Goal: Complete application form: Complete application form

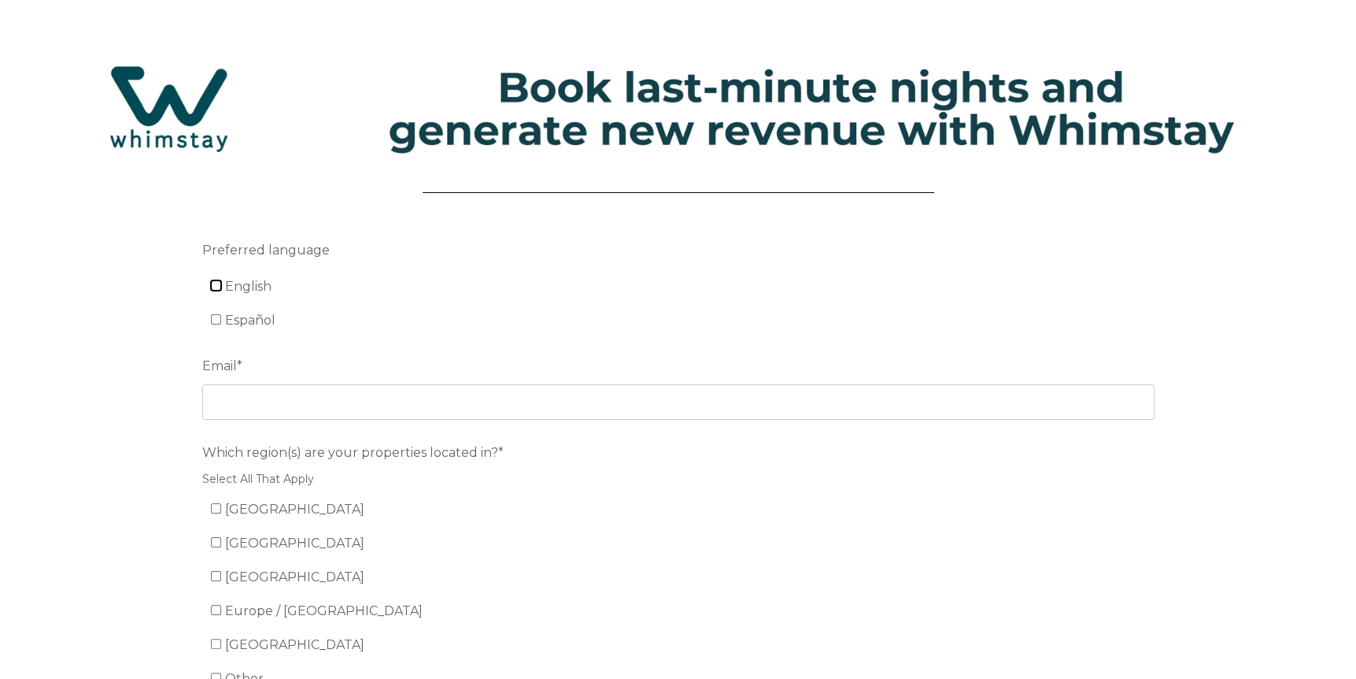
click at [213, 284] on input "English" at bounding box center [216, 285] width 10 height 10
checkbox input "true"
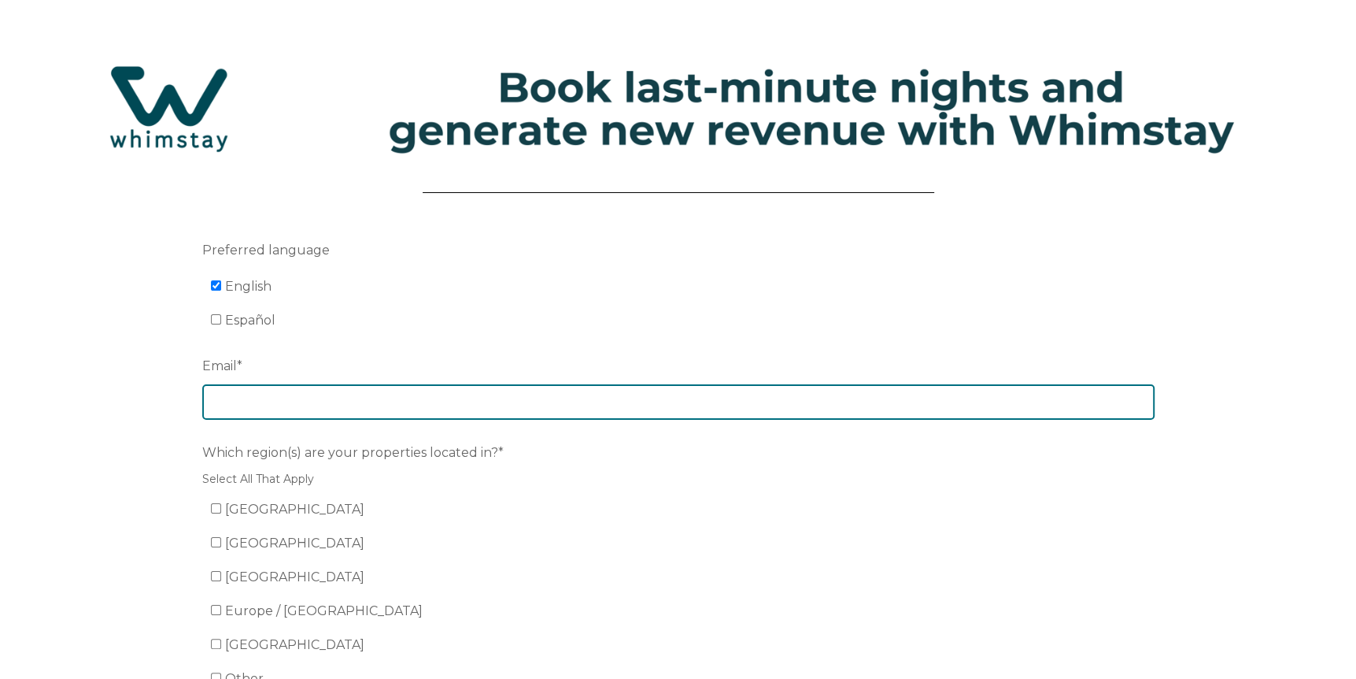
click at [282, 390] on input "Email *" at bounding box center [678, 401] width 952 height 35
type input "admin@magiconevh.com"
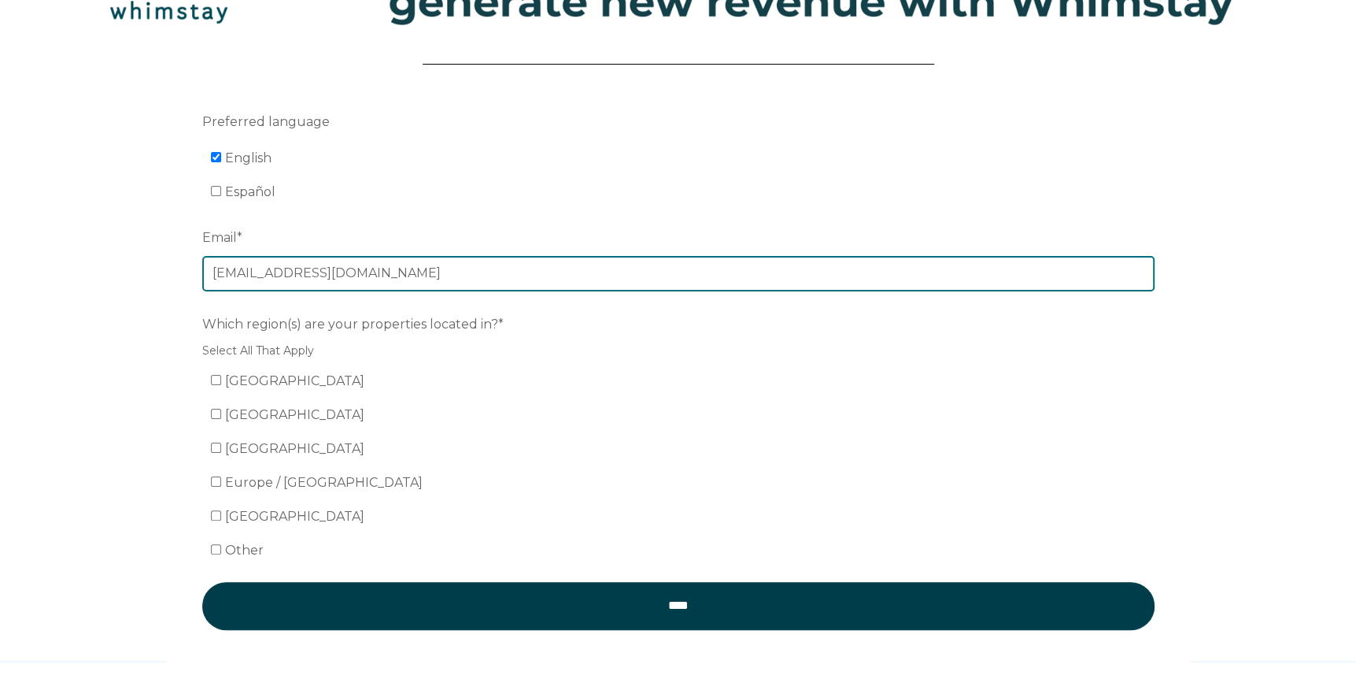
scroll to position [202, 0]
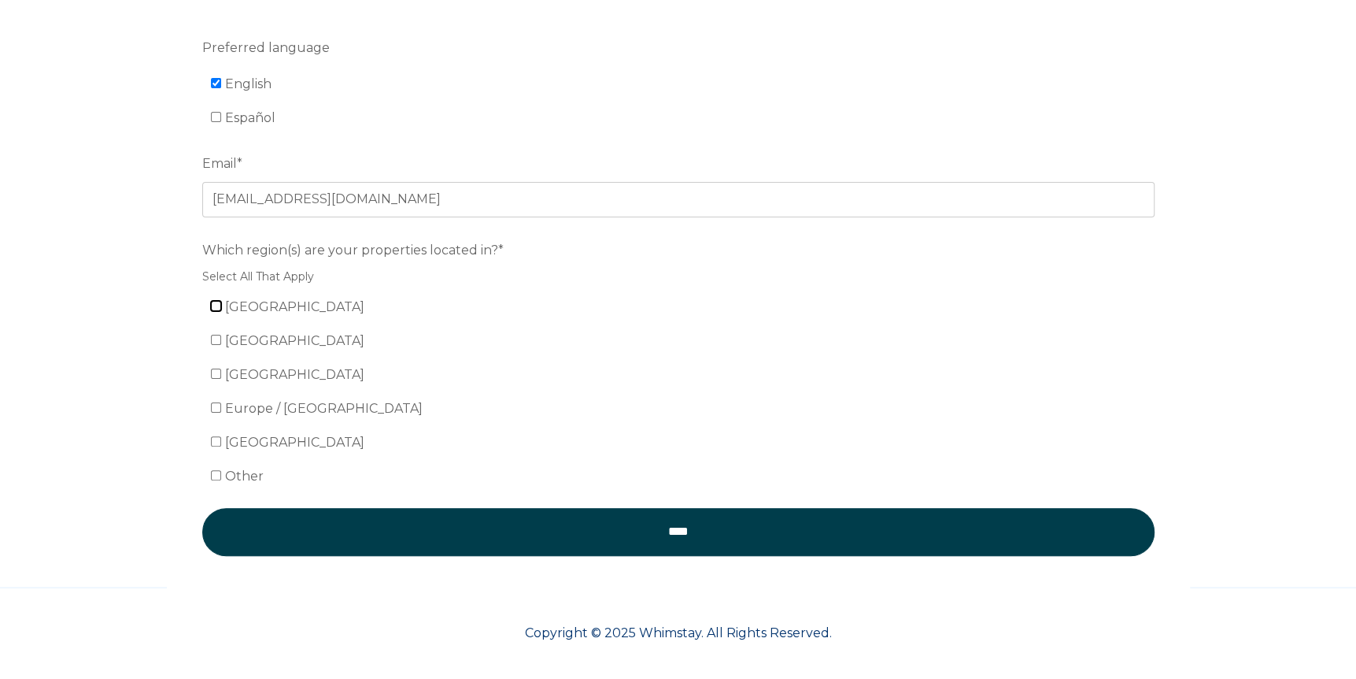
click at [216, 305] on input "United States" at bounding box center [216, 306] width 10 height 10
checkbox input "true"
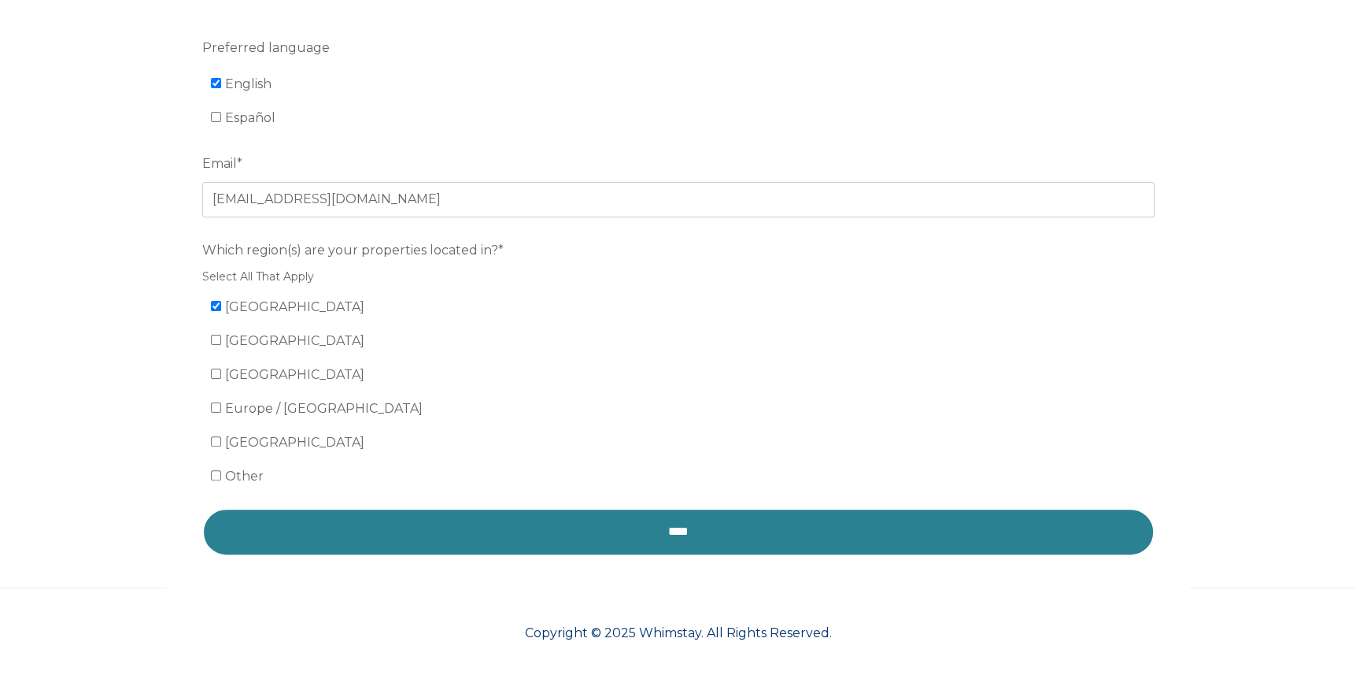
click at [674, 528] on input "****" at bounding box center [678, 531] width 952 height 47
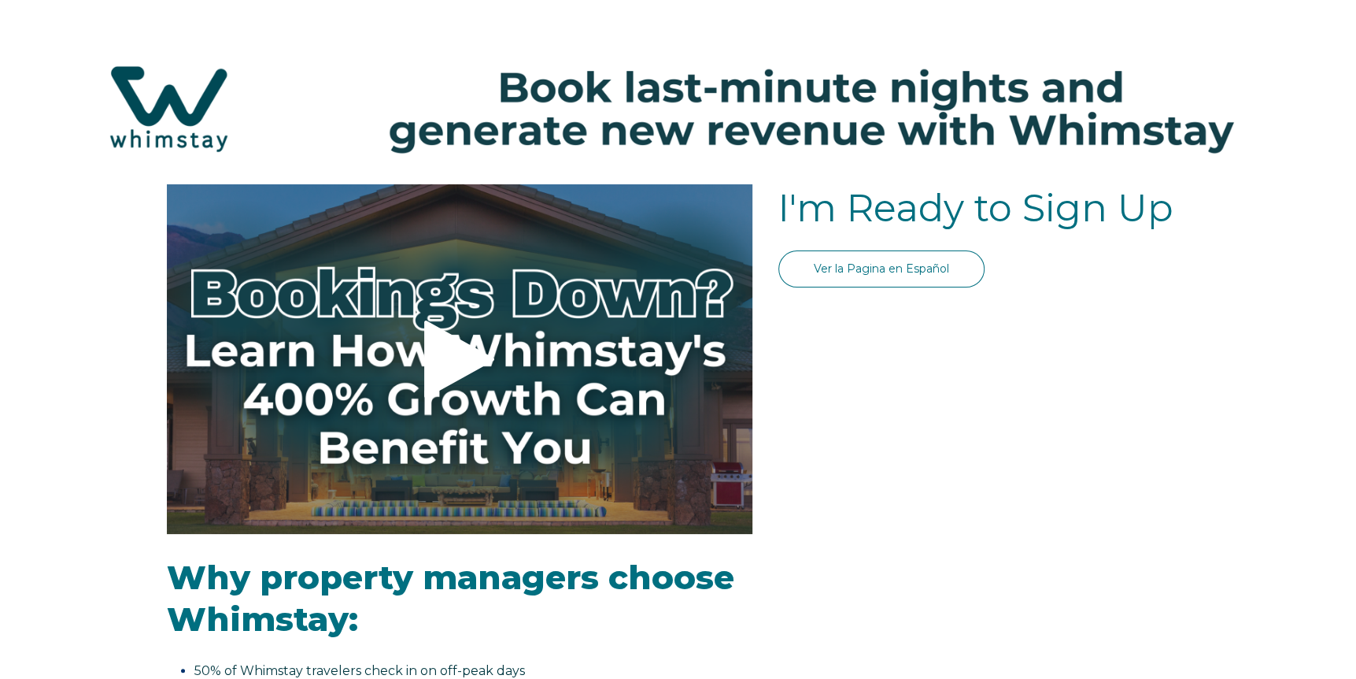
select select "US"
select select "Standard"
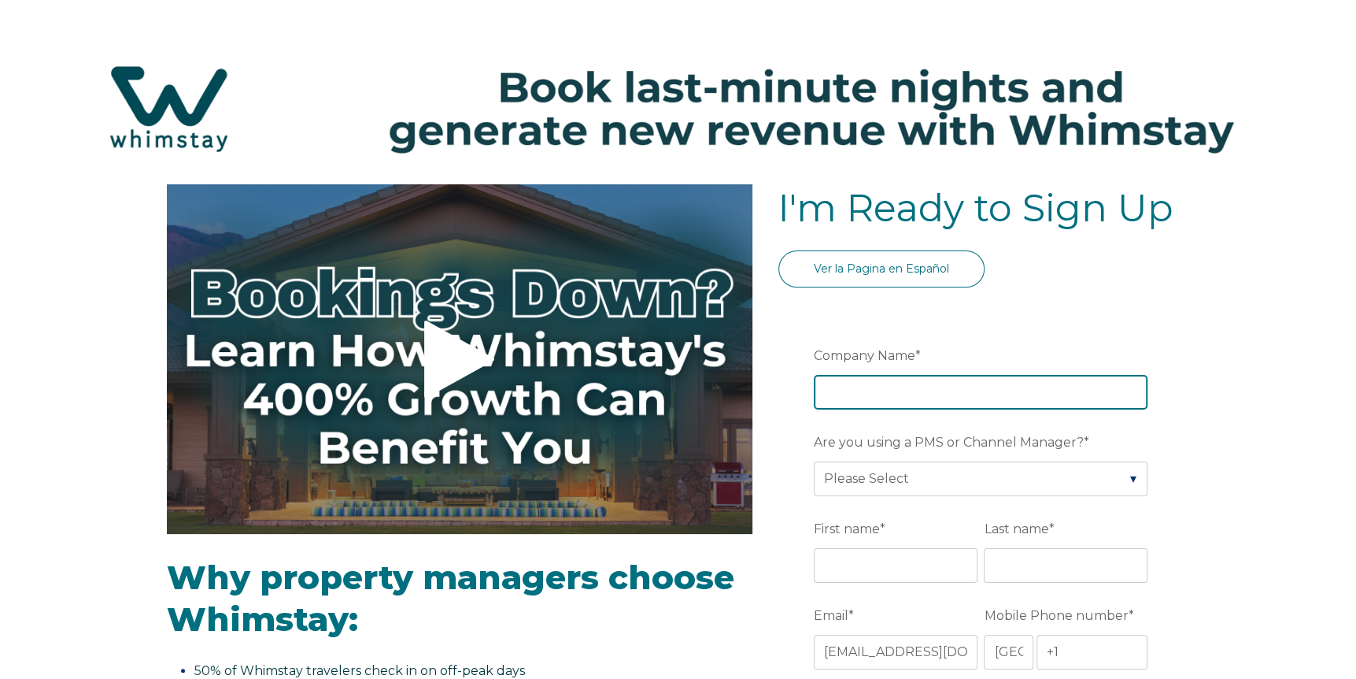
click at [889, 395] on input "Company Name *" at bounding box center [981, 392] width 334 height 35
type input "Magic One Vacation Homes"
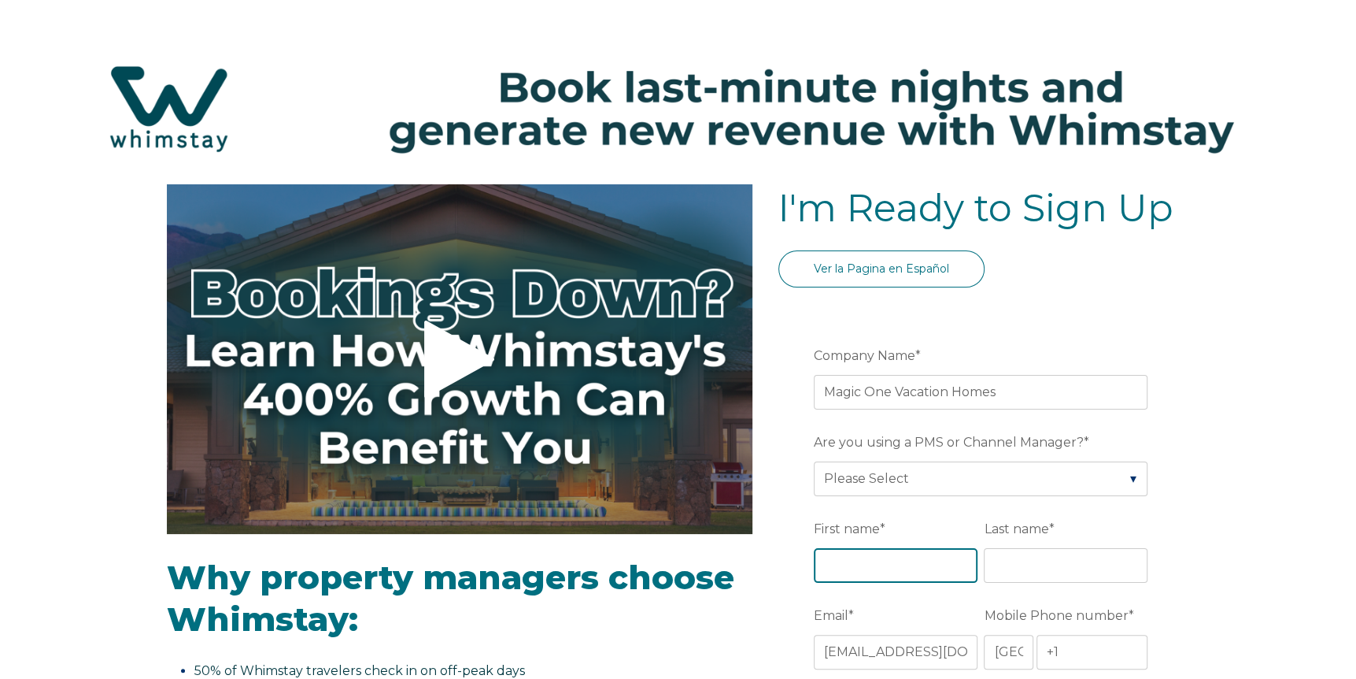
type input "Andrew"
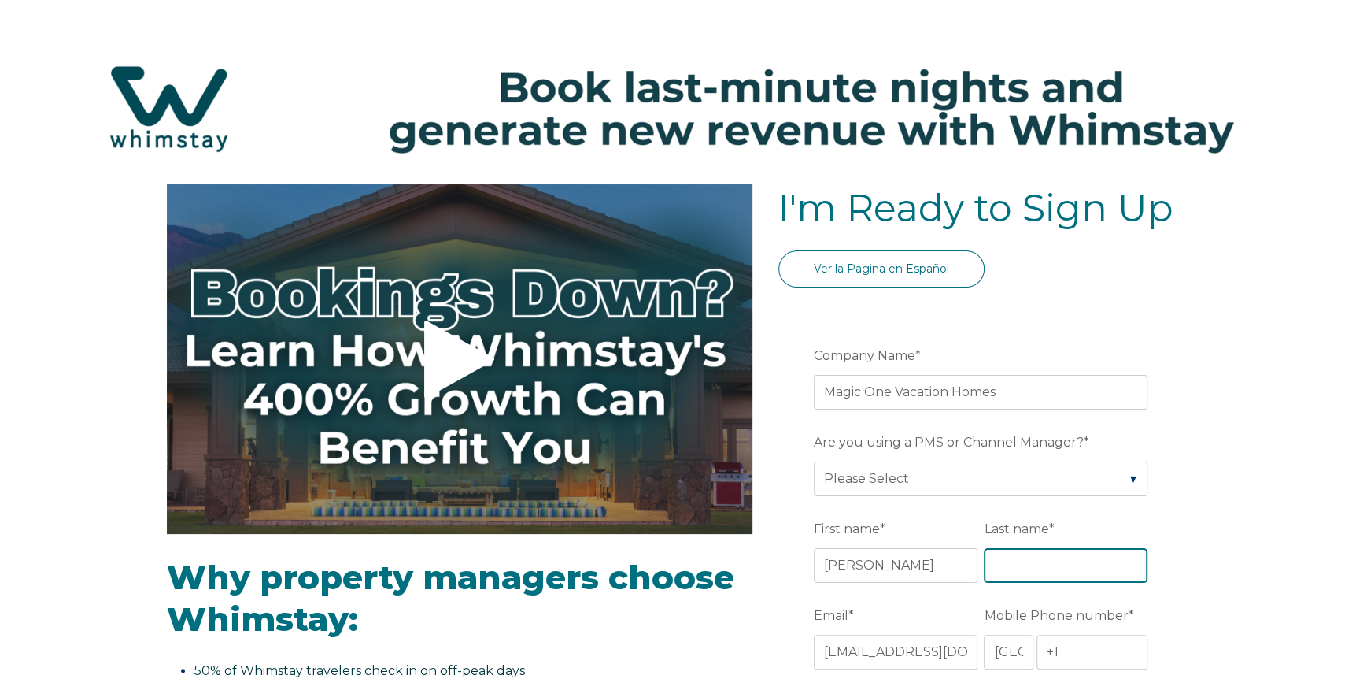
type input "Tranter"
type input "Orlando"
type input "Fl"
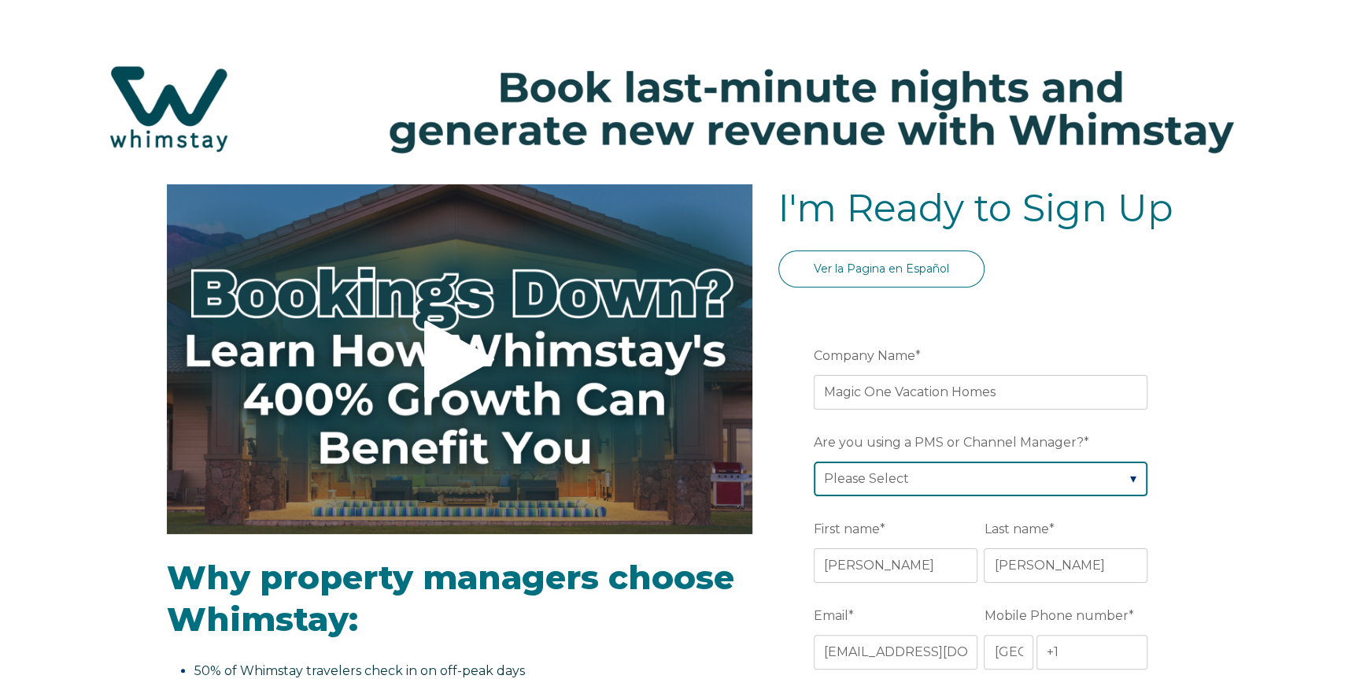
click at [944, 479] on select "Please Select Barefoot BookingPal Boost Brightside CiiRUS Escapia Guesty Hostaw…" at bounding box center [981, 478] width 334 height 35
select select "CiiRUS"
click at [814, 461] on select "Please Select Barefoot BookingPal Boost Brightside CiiRUS Escapia Guesty Hostaw…" at bounding box center [981, 478] width 334 height 35
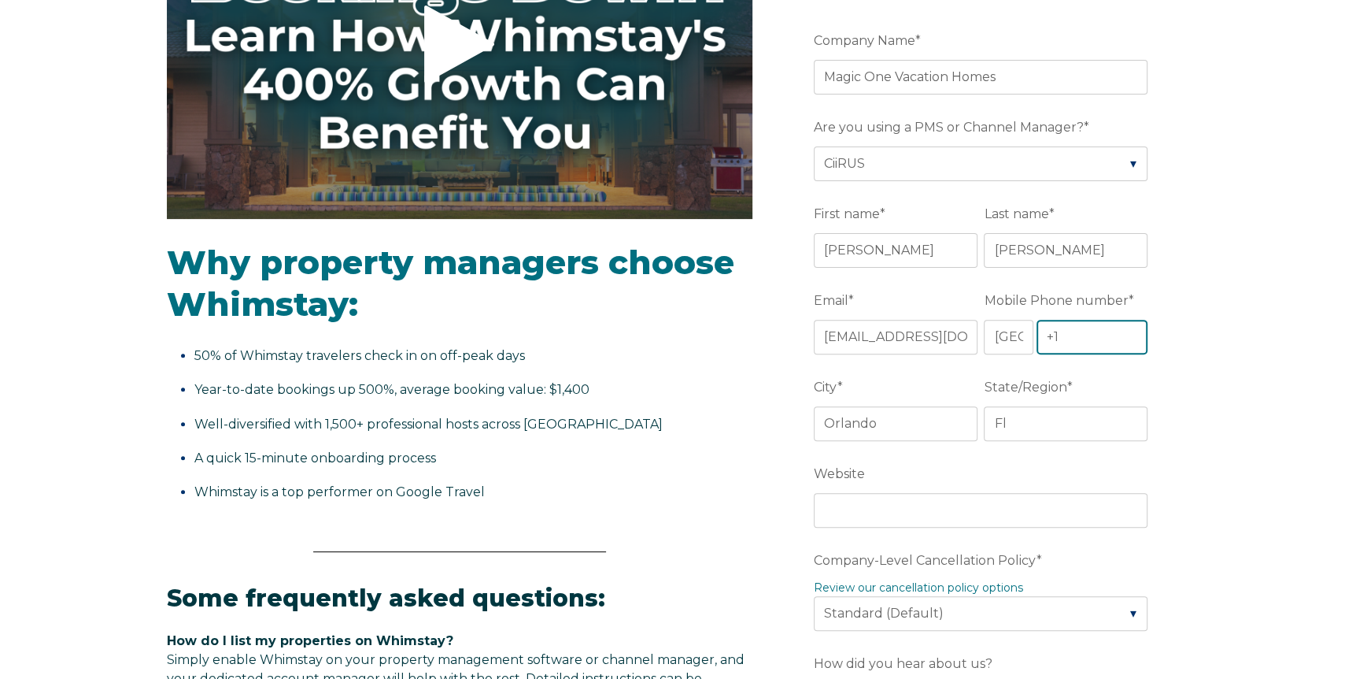
click at [1093, 339] on input "+1" at bounding box center [1093, 337] width 112 height 35
type input "+1 8633070883"
click at [1237, 372] on div "Video player - SSOB Pitch Vid Thumbnail - Click to play video Why property mana…" at bounding box center [678, 618] width 1356 height 1499
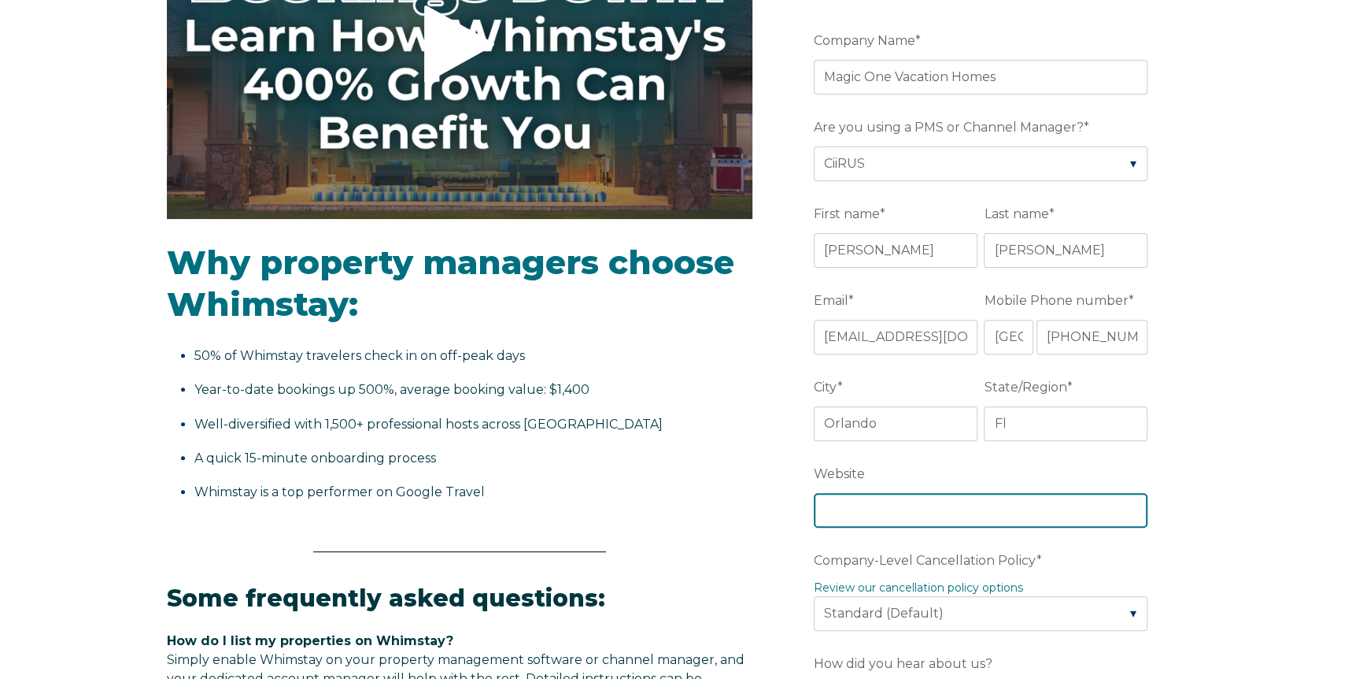
click at [876, 508] on input "Website" at bounding box center [981, 510] width 334 height 35
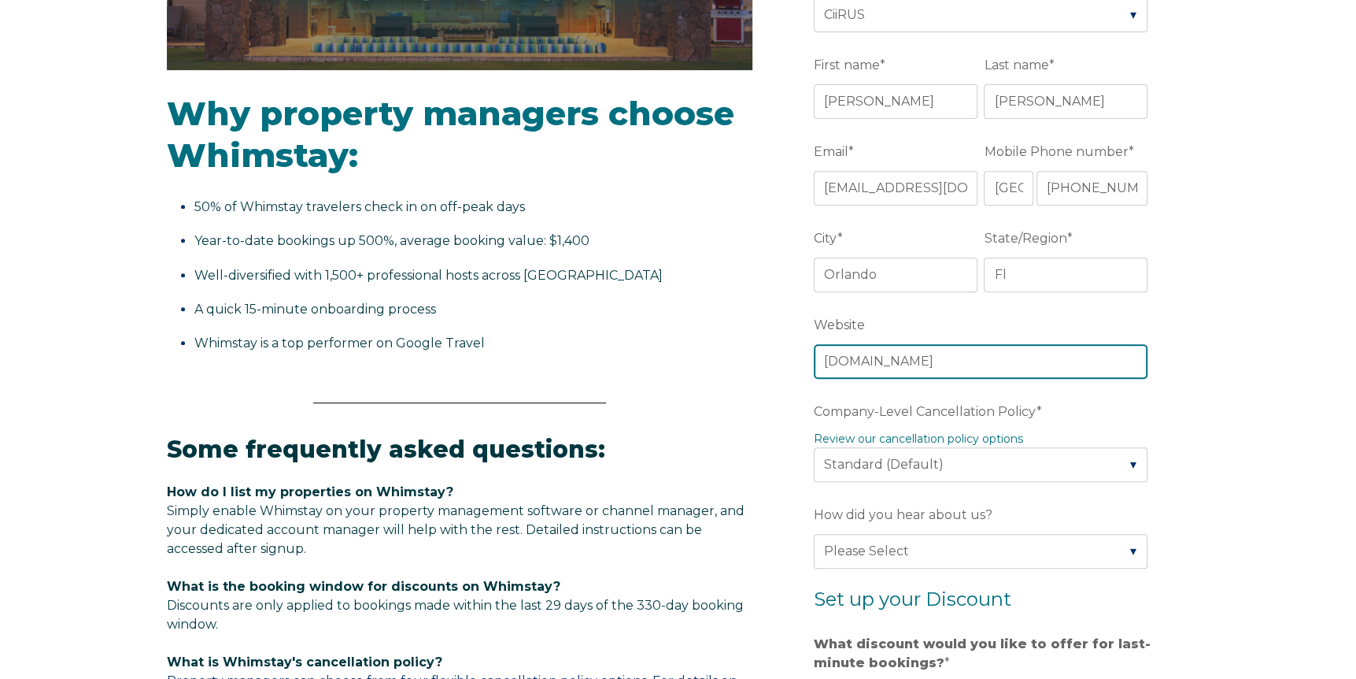
scroll to position [630, 0]
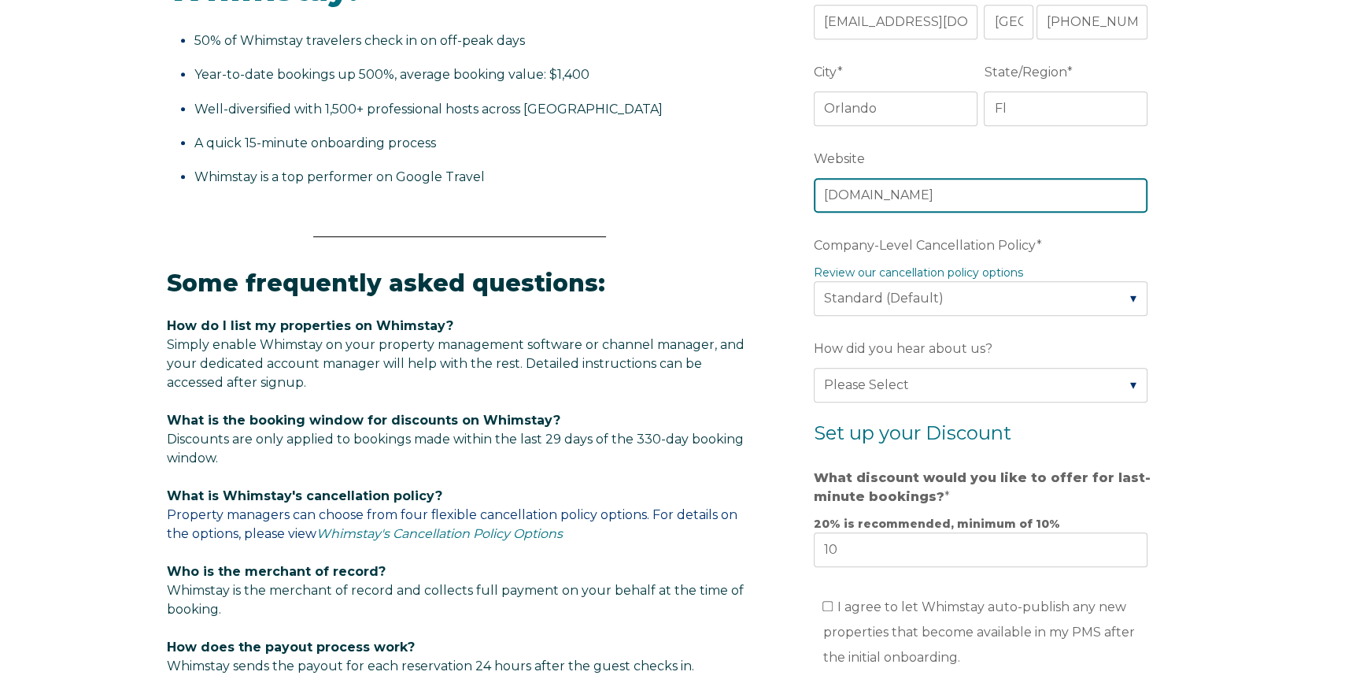
type input "www.magiconevh.com"
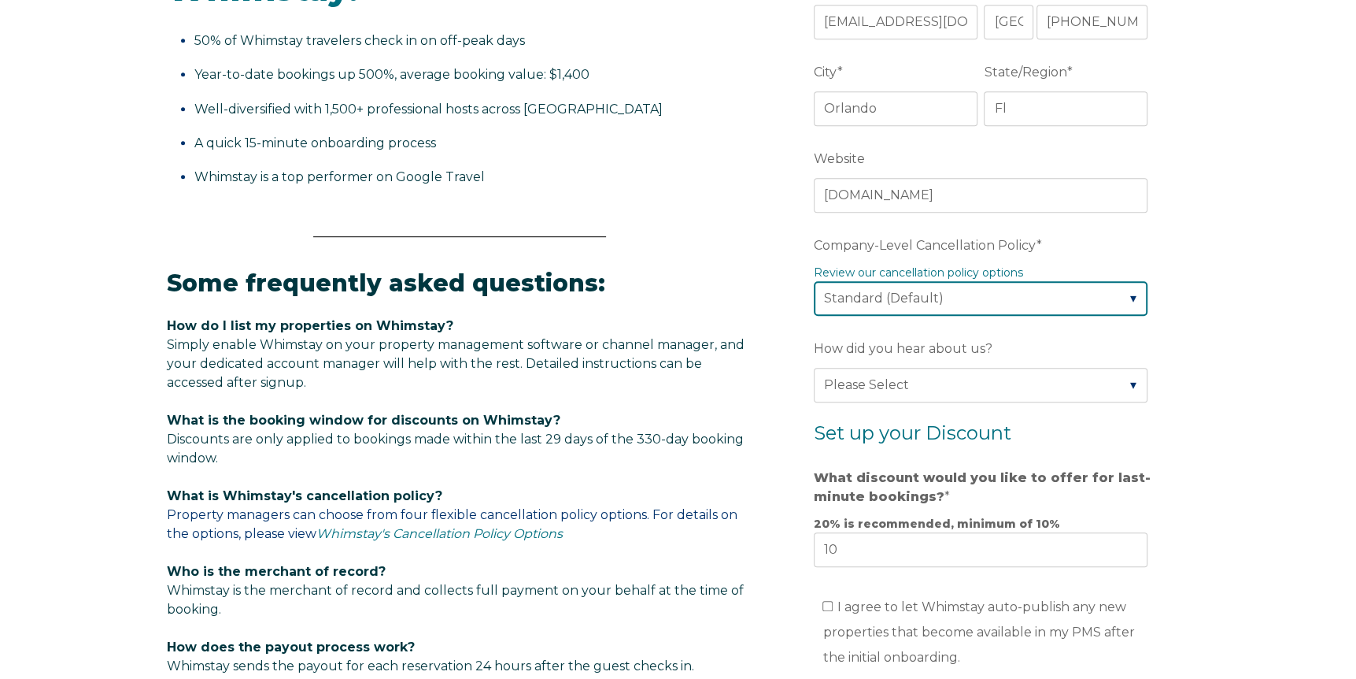
click at [1122, 299] on select "Please Select Partial Standard (Default) Moderate Strict" at bounding box center [981, 298] width 334 height 35
select select "Moderate"
click at [814, 281] on select "Please Select Partial Standard (Default) Moderate Strict" at bounding box center [981, 298] width 334 height 35
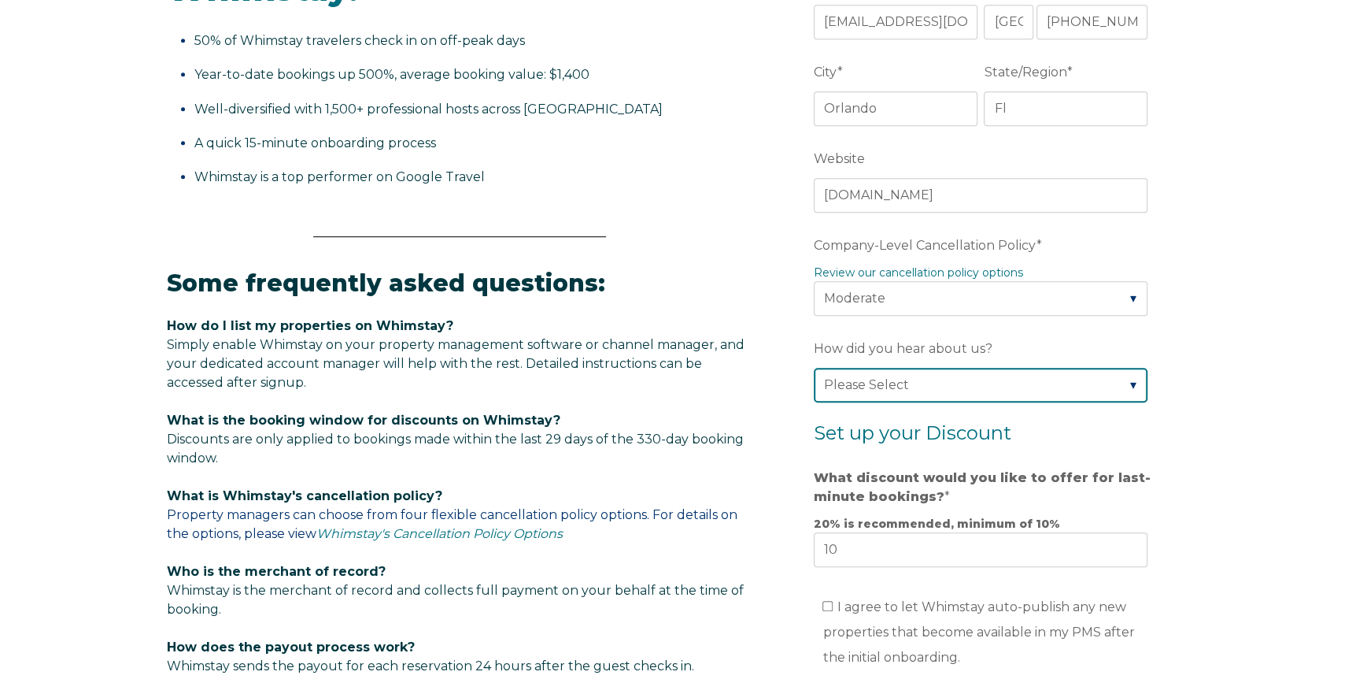
click at [1069, 384] on select "Please Select Found Whimstay through a Google search Direct outreach from a Whi…" at bounding box center [981, 385] width 334 height 35
select select "Whimstay Sales"
click at [814, 368] on select "Please Select Found Whimstay through a Google search Direct outreach from a Whi…" at bounding box center [981, 385] width 334 height 35
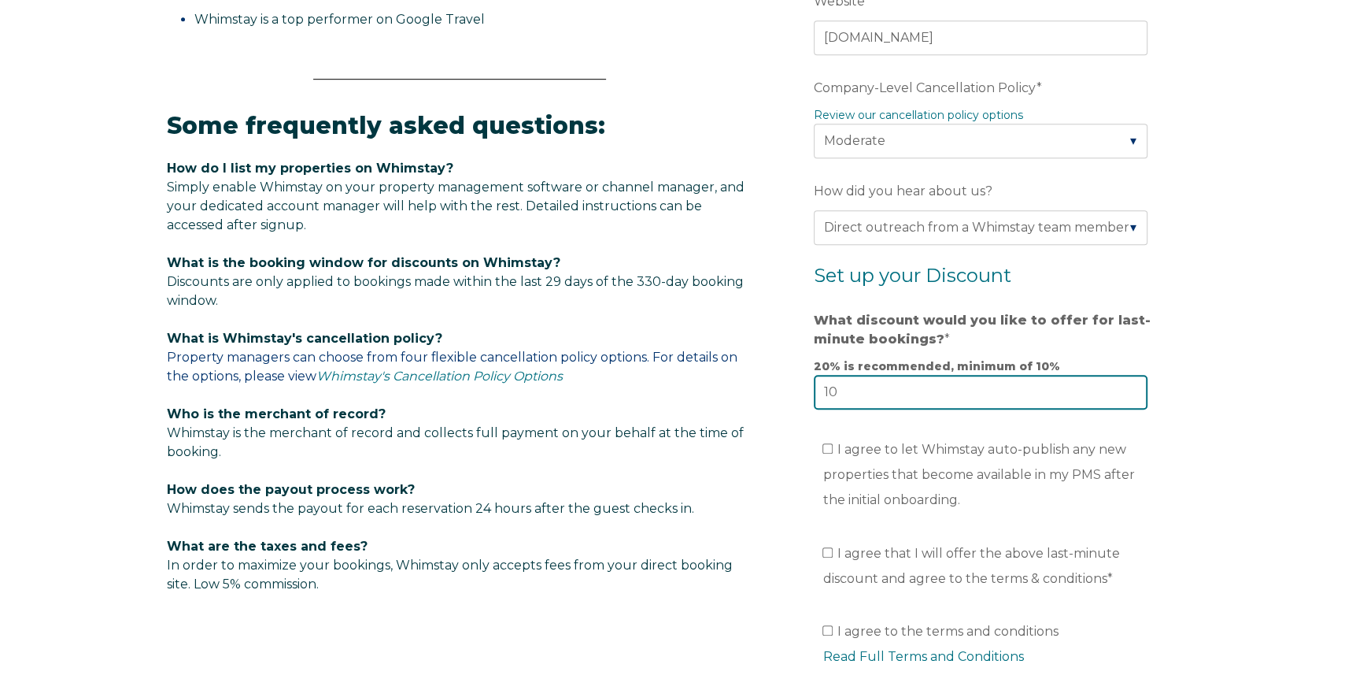
click at [876, 390] on input "10" at bounding box center [981, 392] width 334 height 35
type input "12"
click at [826, 448] on input "I agree to let Whimstay auto-publish any new properties that become available i…" at bounding box center [828, 448] width 10 height 10
checkbox input "true"
click at [960, 388] on input "12" at bounding box center [981, 392] width 334 height 35
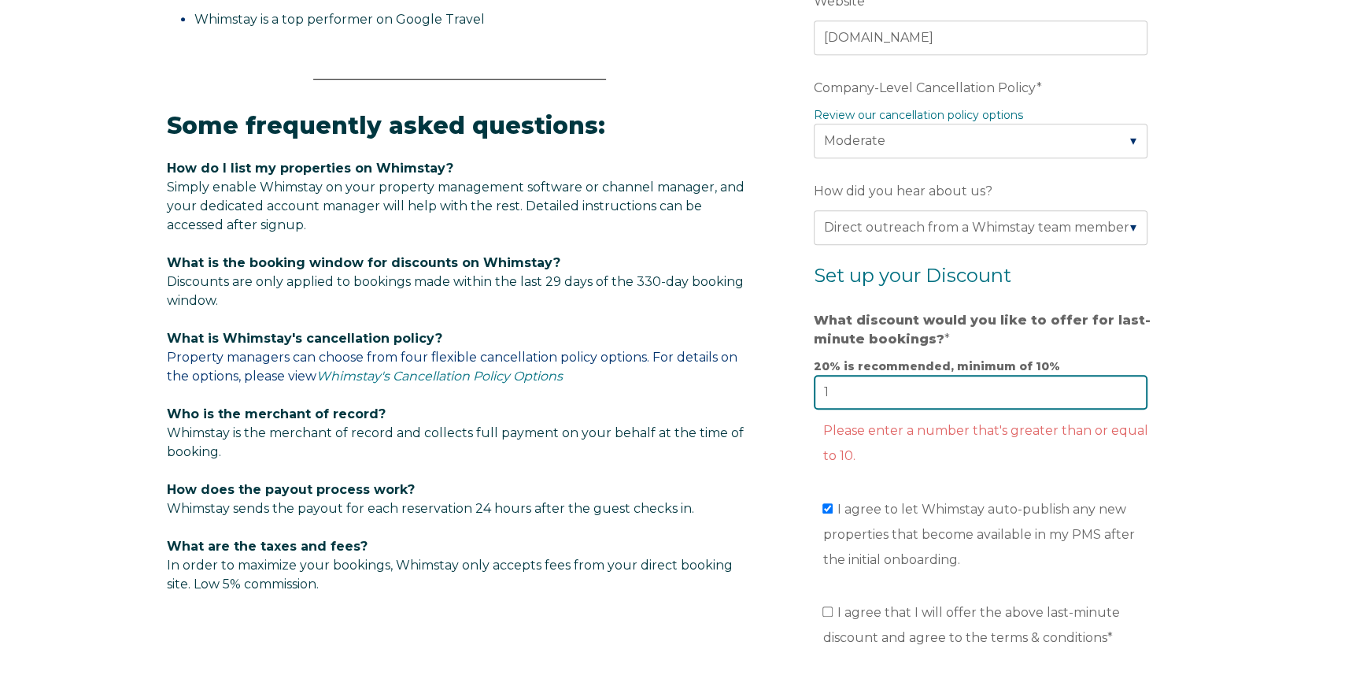
type input "12"
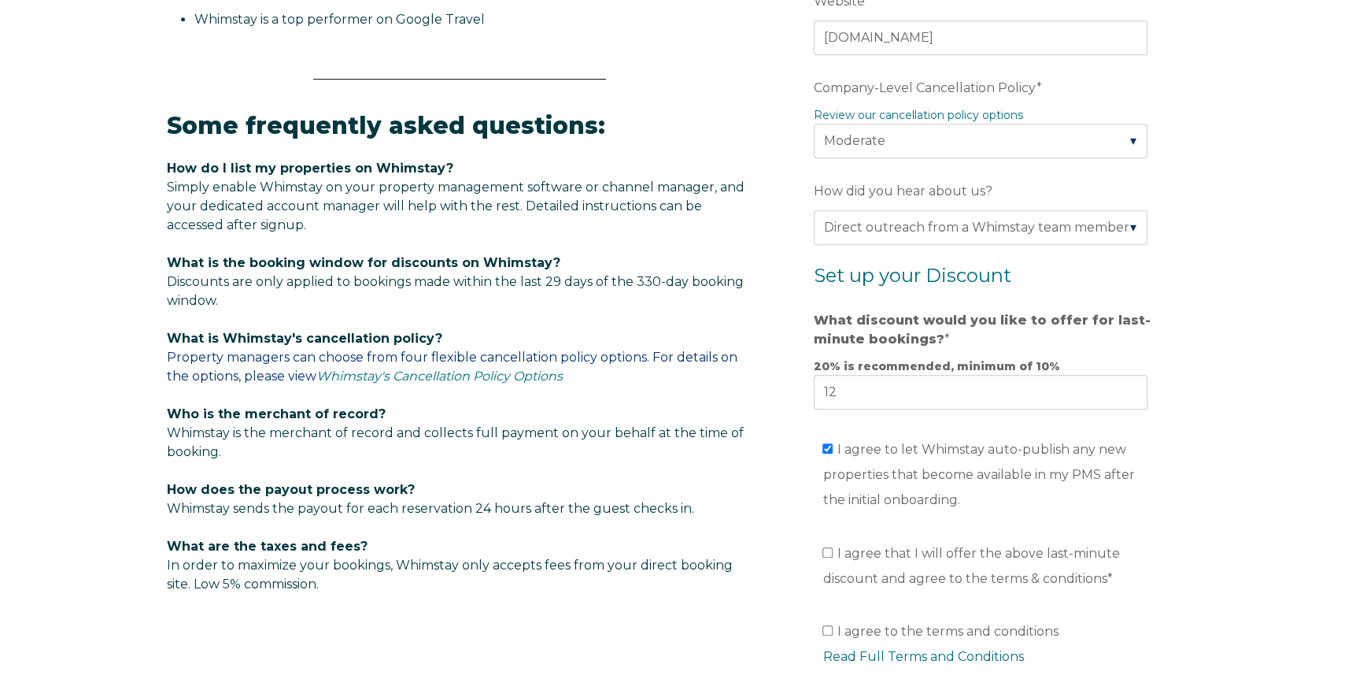
click at [1237, 450] on div "Video player - SSOB Pitch Vid Thumbnail - Click to play video Why property mana…" at bounding box center [678, 146] width 1356 height 1499
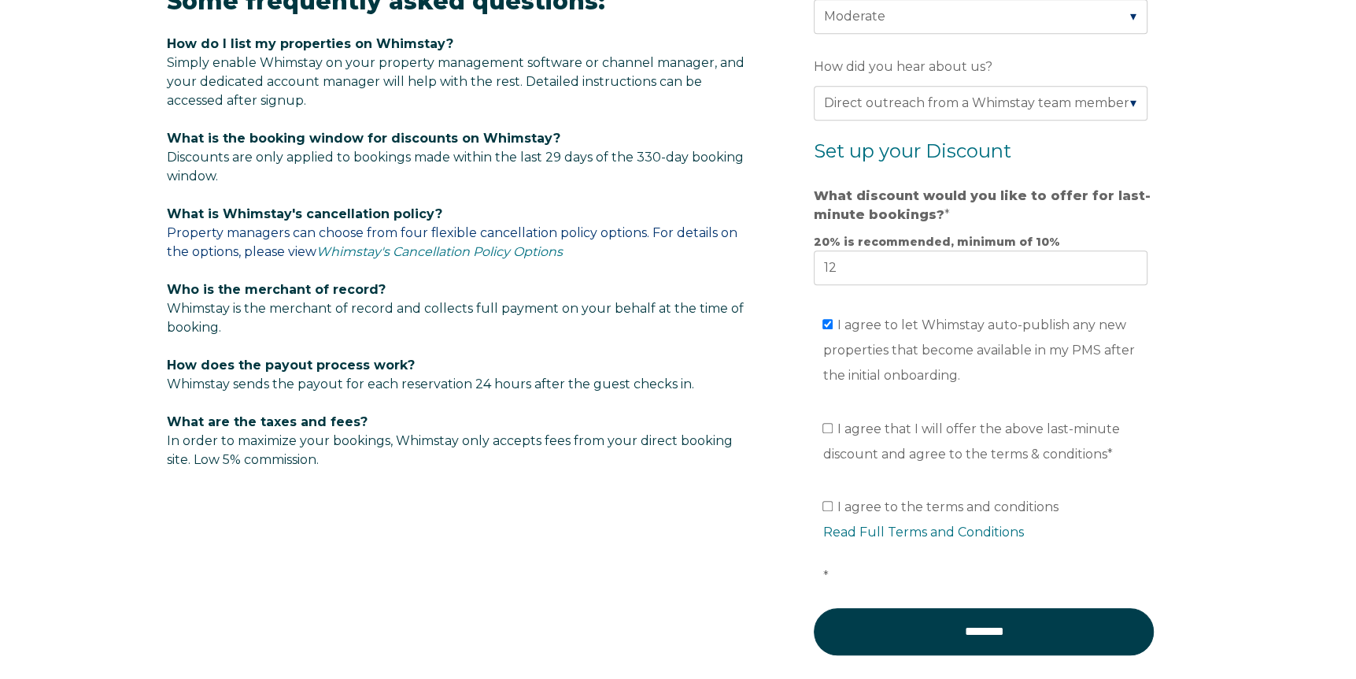
scroll to position [945, 0]
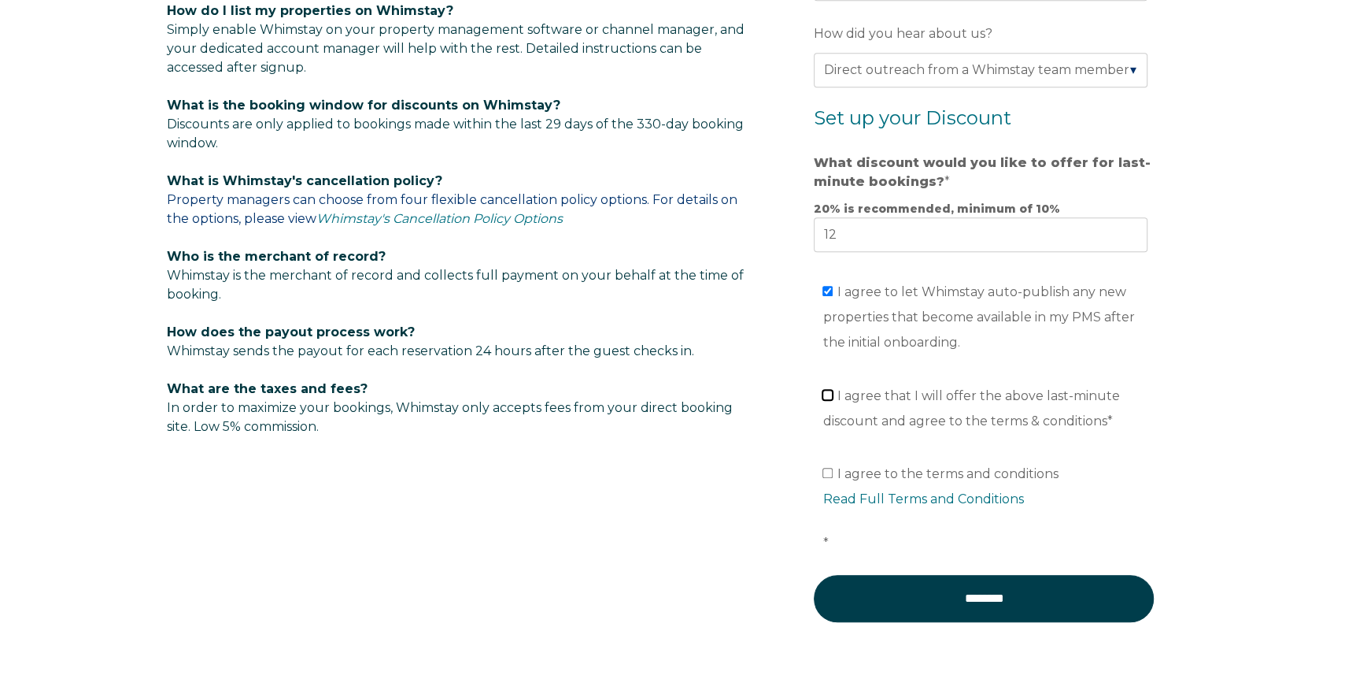
click at [823, 396] on input "I agree that I will offer the above last-minute discount and agree to the terms…" at bounding box center [828, 395] width 10 height 10
checkbox input "true"
click at [823, 471] on input "I agree to the terms and conditions Read Full Terms and Conditions *" at bounding box center [828, 473] width 10 height 10
checkbox input "true"
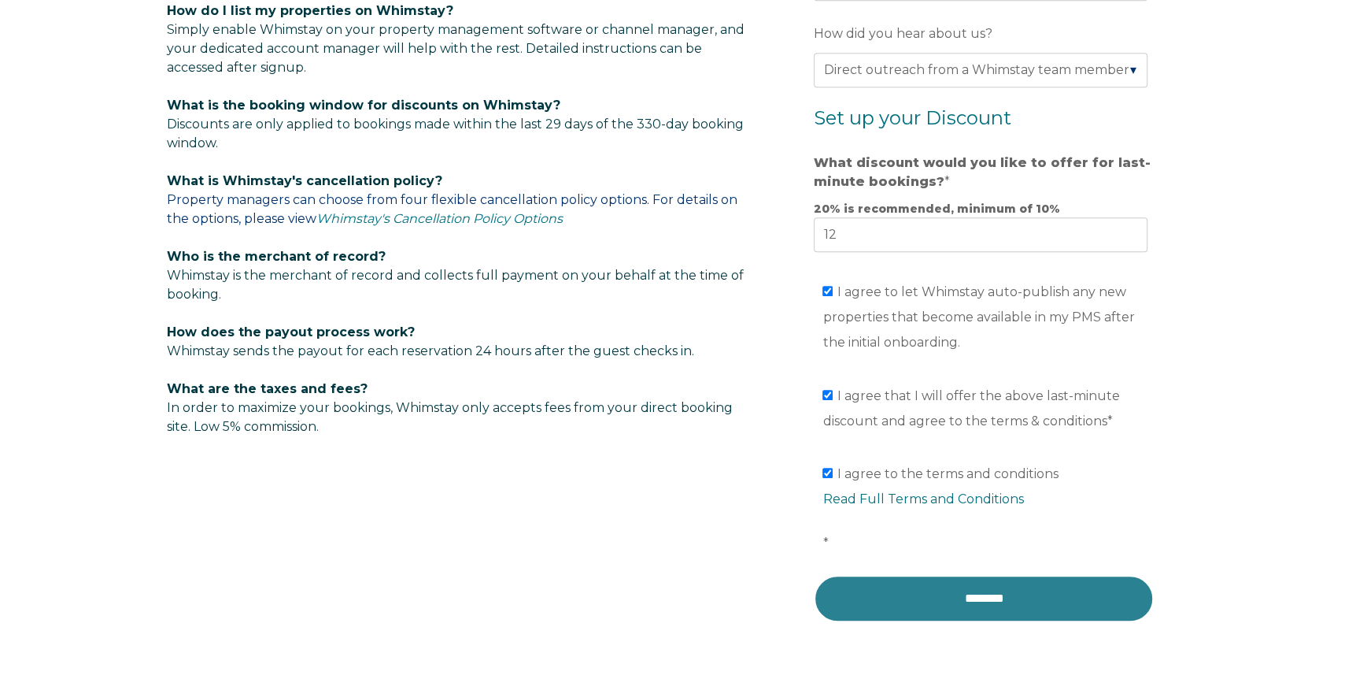
click at [996, 590] on input "********" at bounding box center [984, 598] width 340 height 47
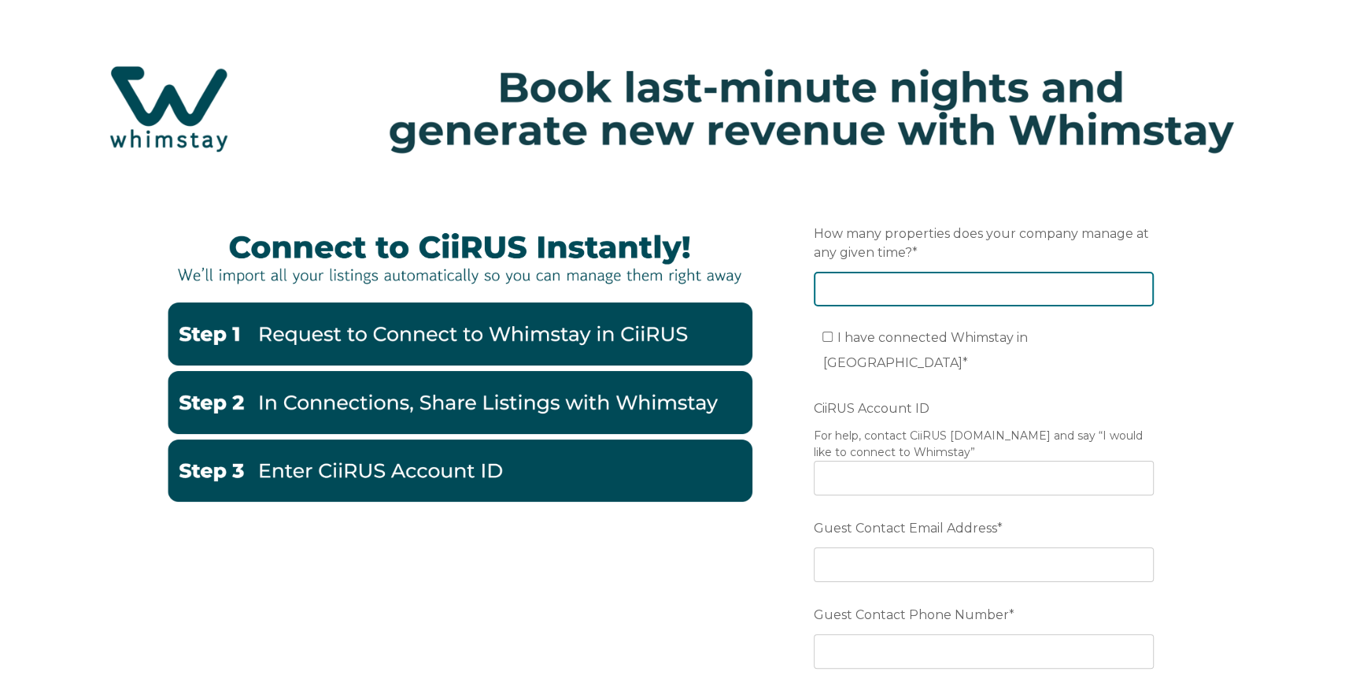
click at [936, 290] on input "How many properties does your company manage at any given time? *" at bounding box center [984, 289] width 340 height 35
click at [1138, 284] on input "1" at bounding box center [984, 289] width 340 height 35
type input "2"
click at [1137, 288] on input "2" at bounding box center [984, 289] width 340 height 35
click at [1044, 294] on input "2" at bounding box center [984, 289] width 340 height 35
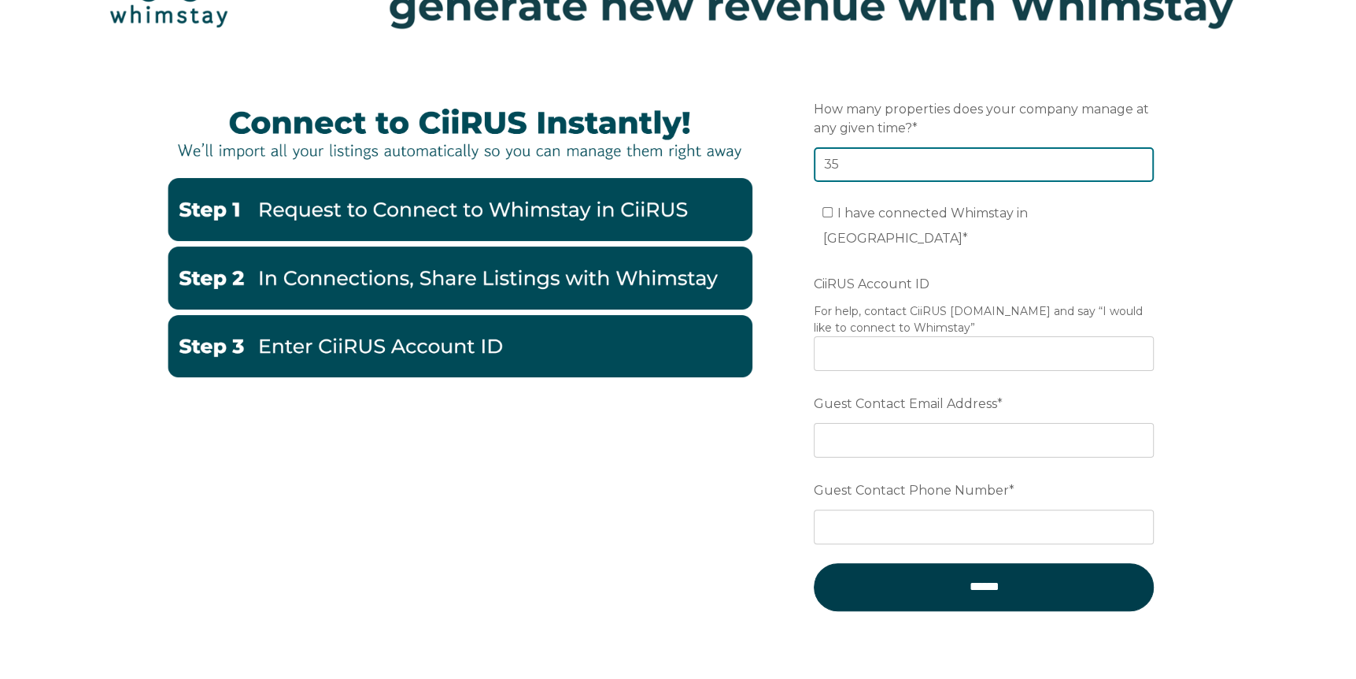
scroll to position [157, 0]
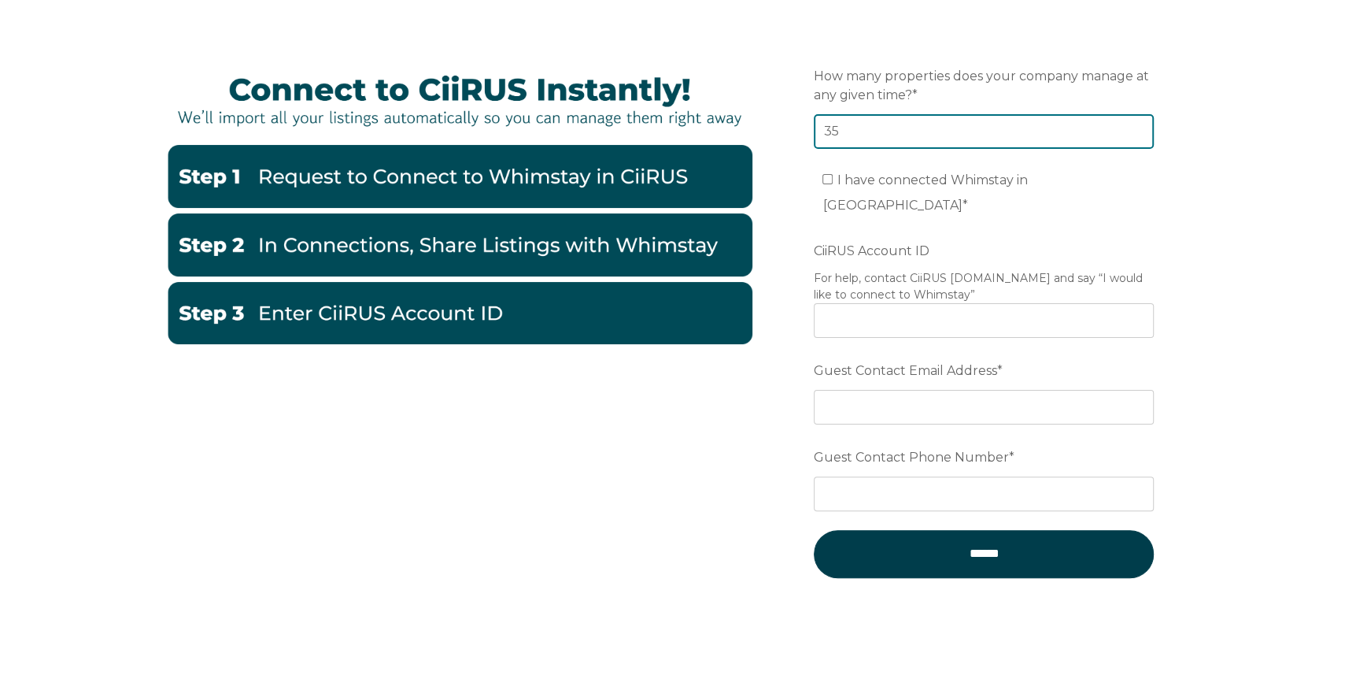
type input "35"
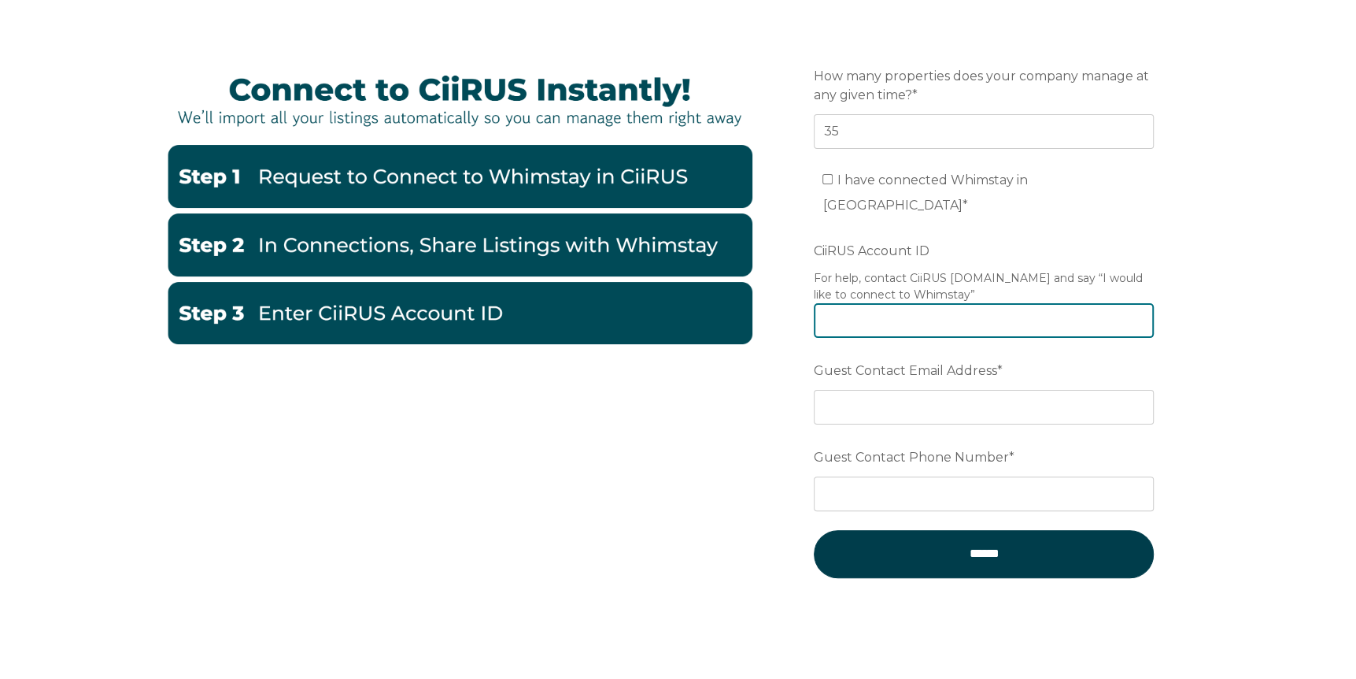
click at [882, 303] on input "CiiRUS Account ID" at bounding box center [984, 320] width 340 height 35
type input "40864"
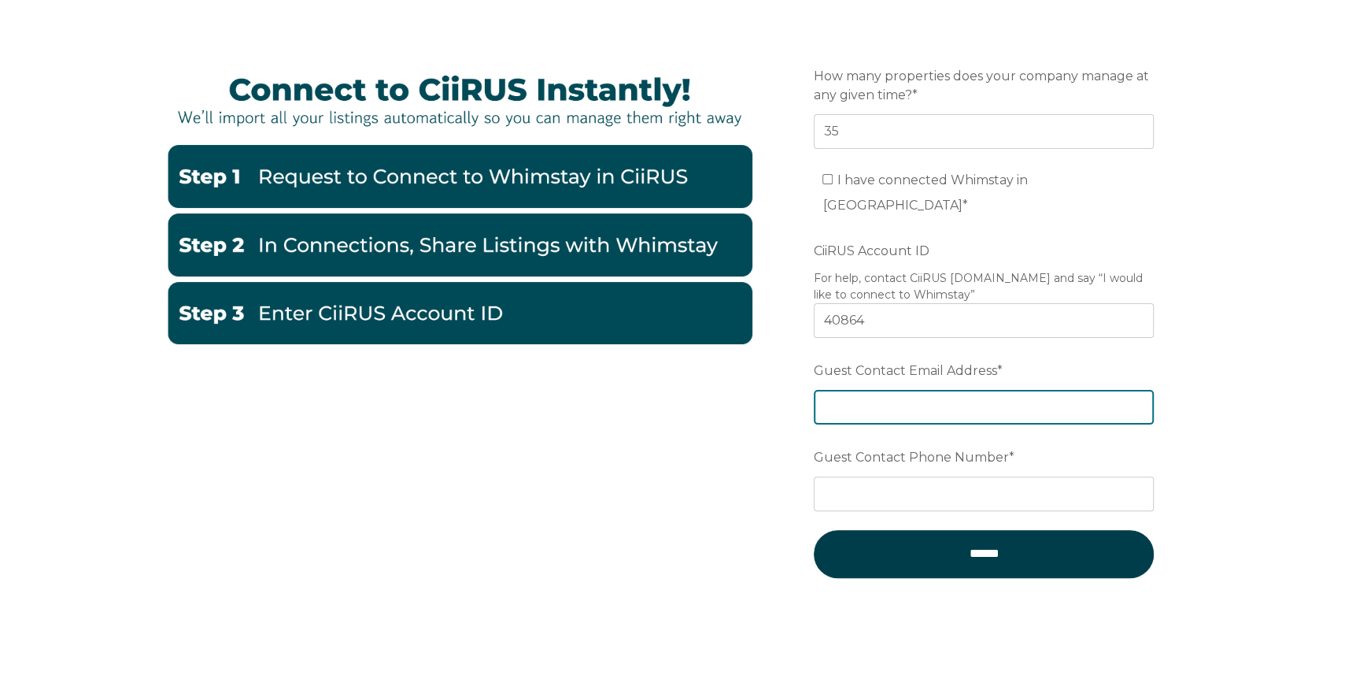
click at [982, 390] on input "Guest Contact Email Address *" at bounding box center [984, 407] width 340 height 35
type input "[EMAIL_ADDRESS][DOMAIN_NAME]"
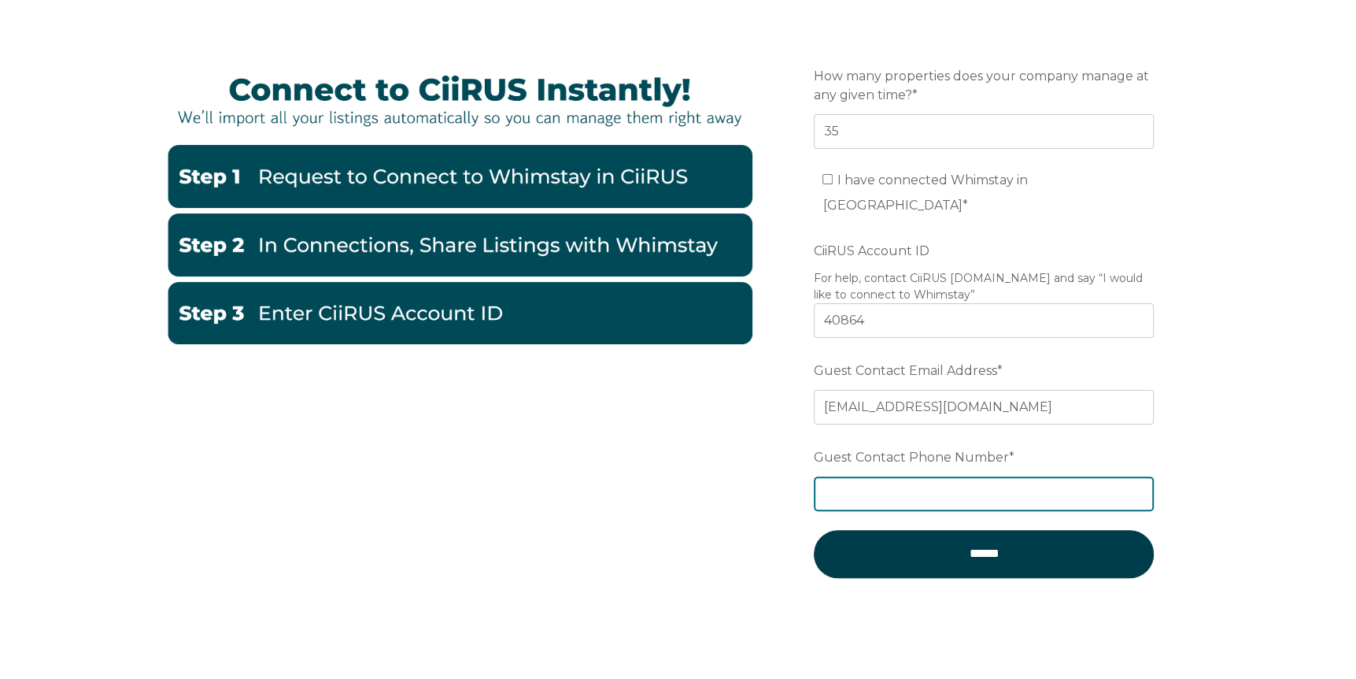
click at [887, 476] on input "Guest Contact Phone Number *" at bounding box center [984, 493] width 340 height 35
type input "[PHONE_NUMBER]"
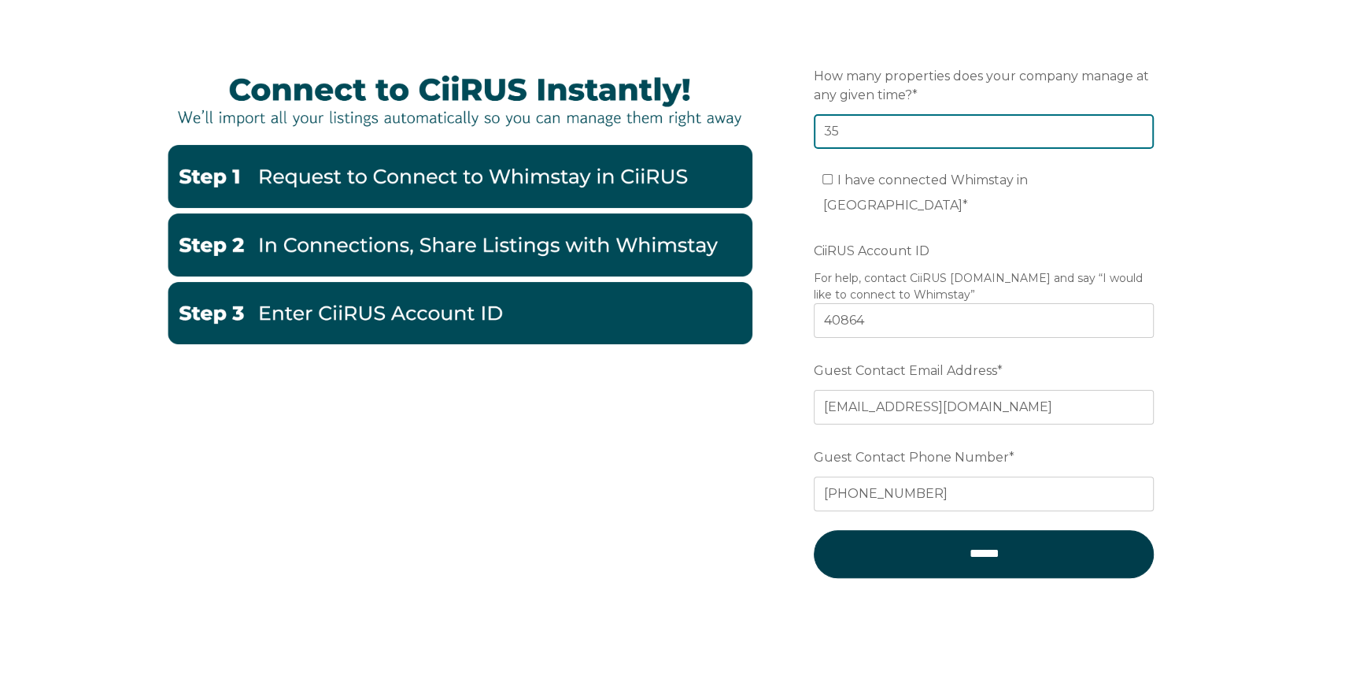
click at [1029, 130] on input "35" at bounding box center [984, 131] width 340 height 35
type input "3"
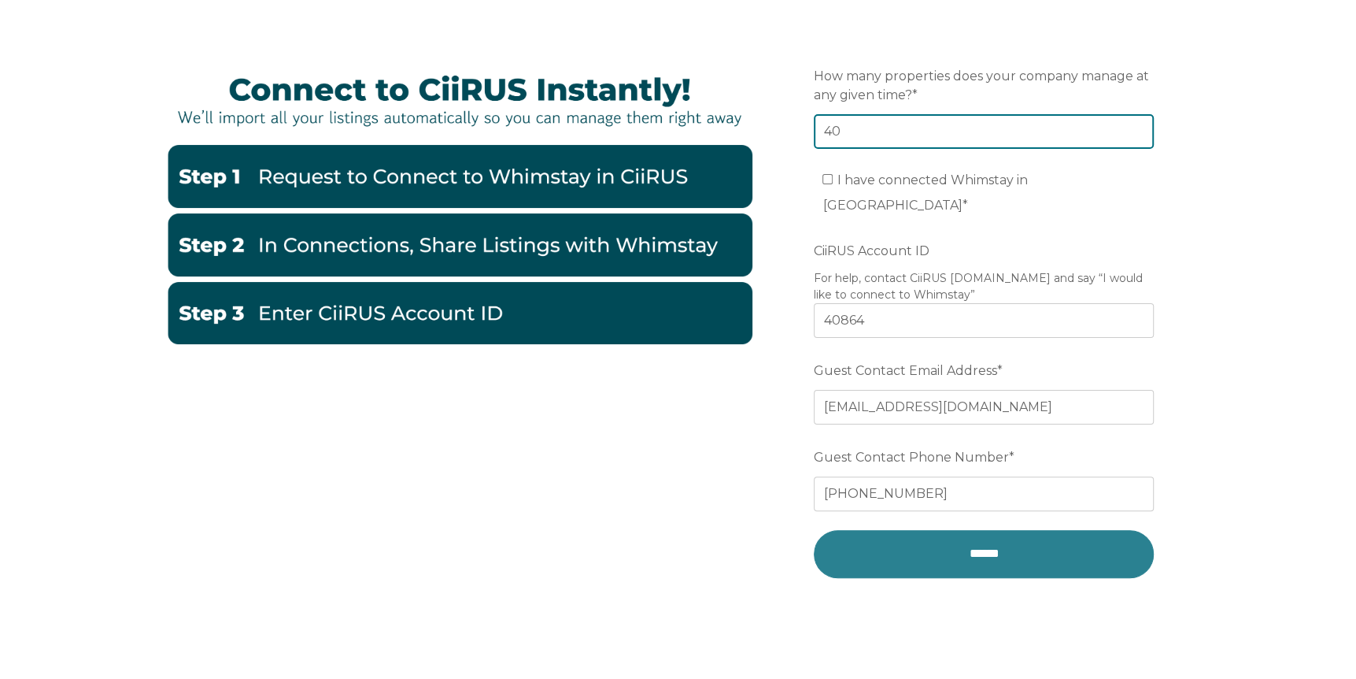
type input "40"
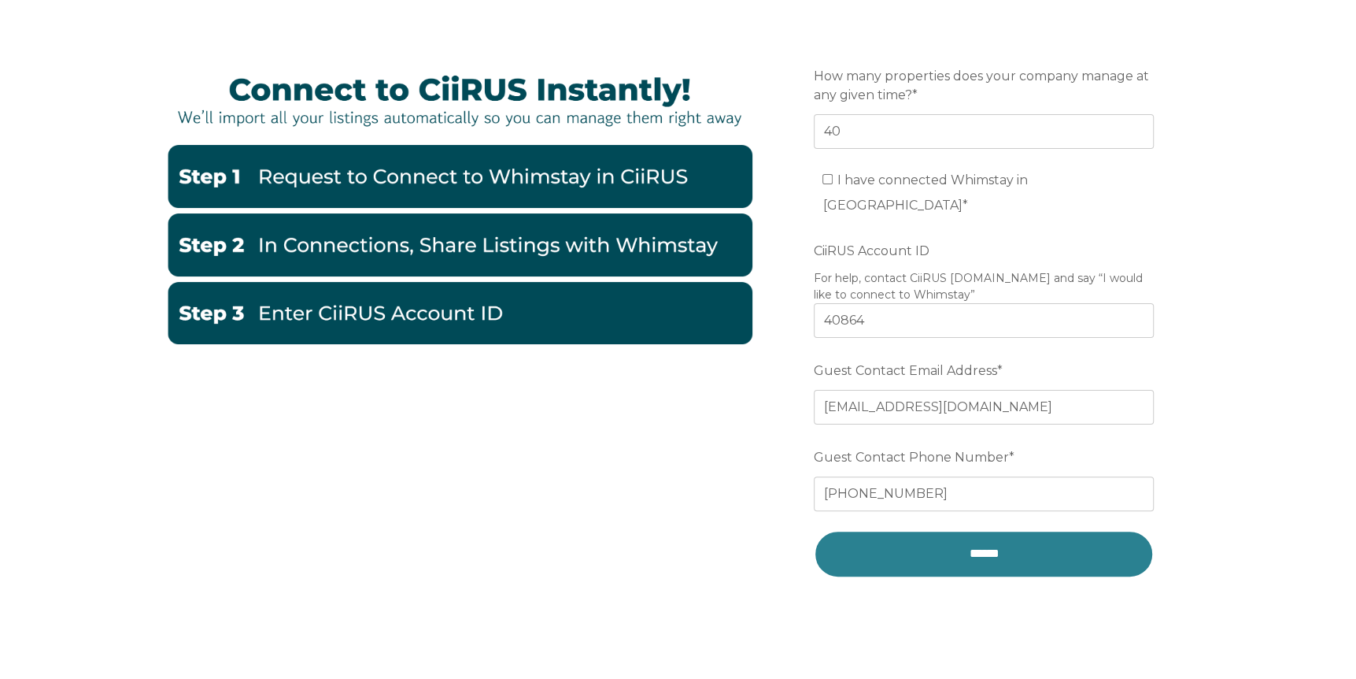
click at [942, 530] on input "******" at bounding box center [984, 553] width 340 height 47
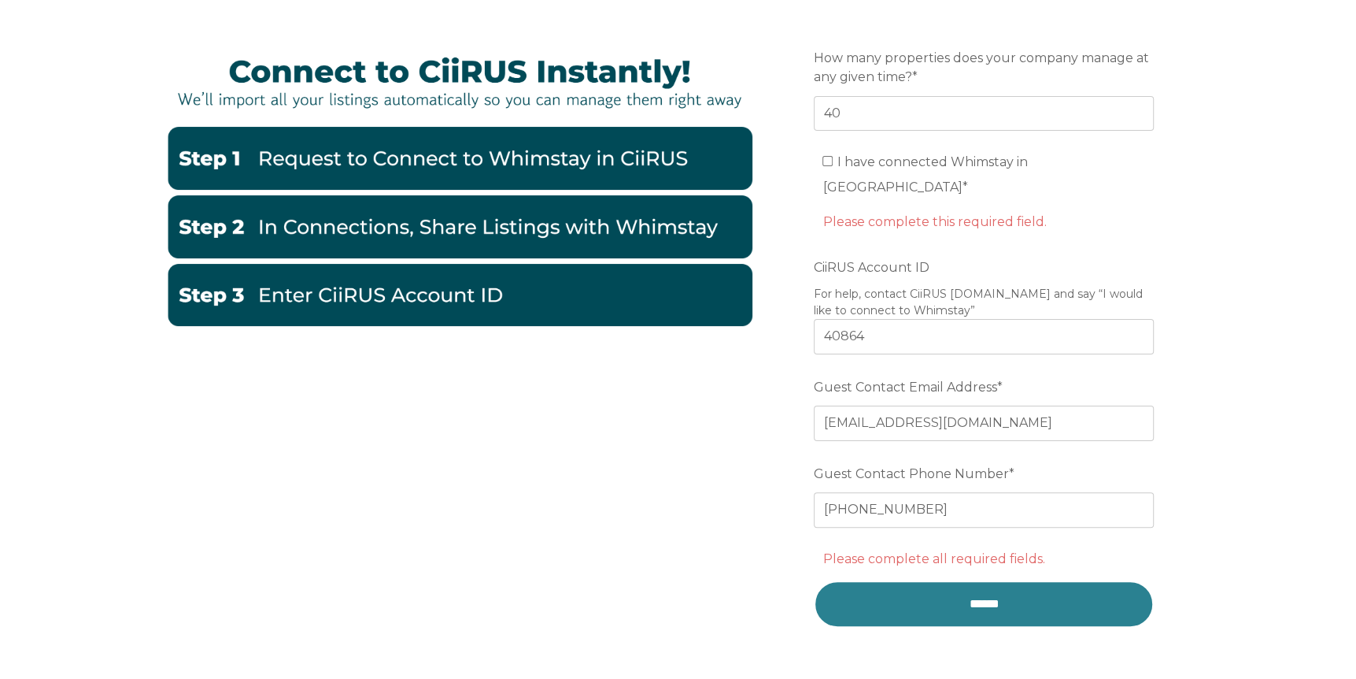
scroll to position [151, 0]
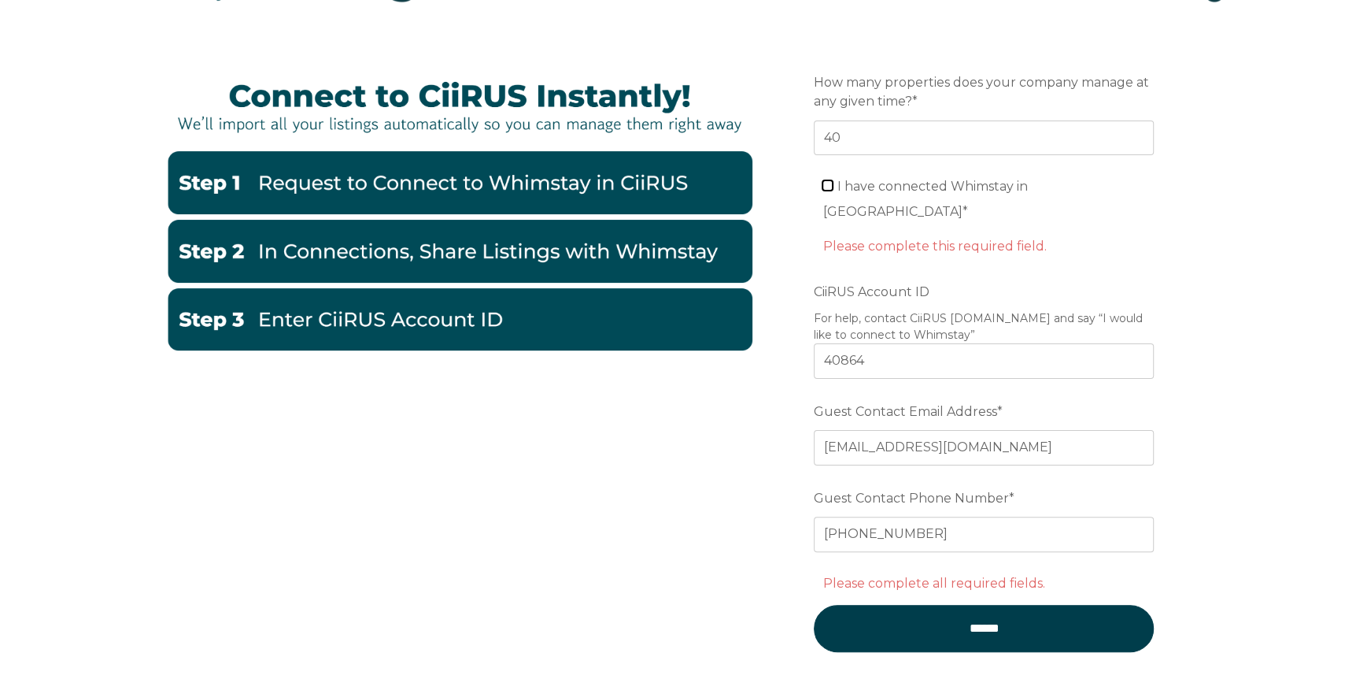
click at [823, 188] on input "I have connected Whimstay in CiiRUS *" at bounding box center [828, 185] width 10 height 10
checkbox input "true"
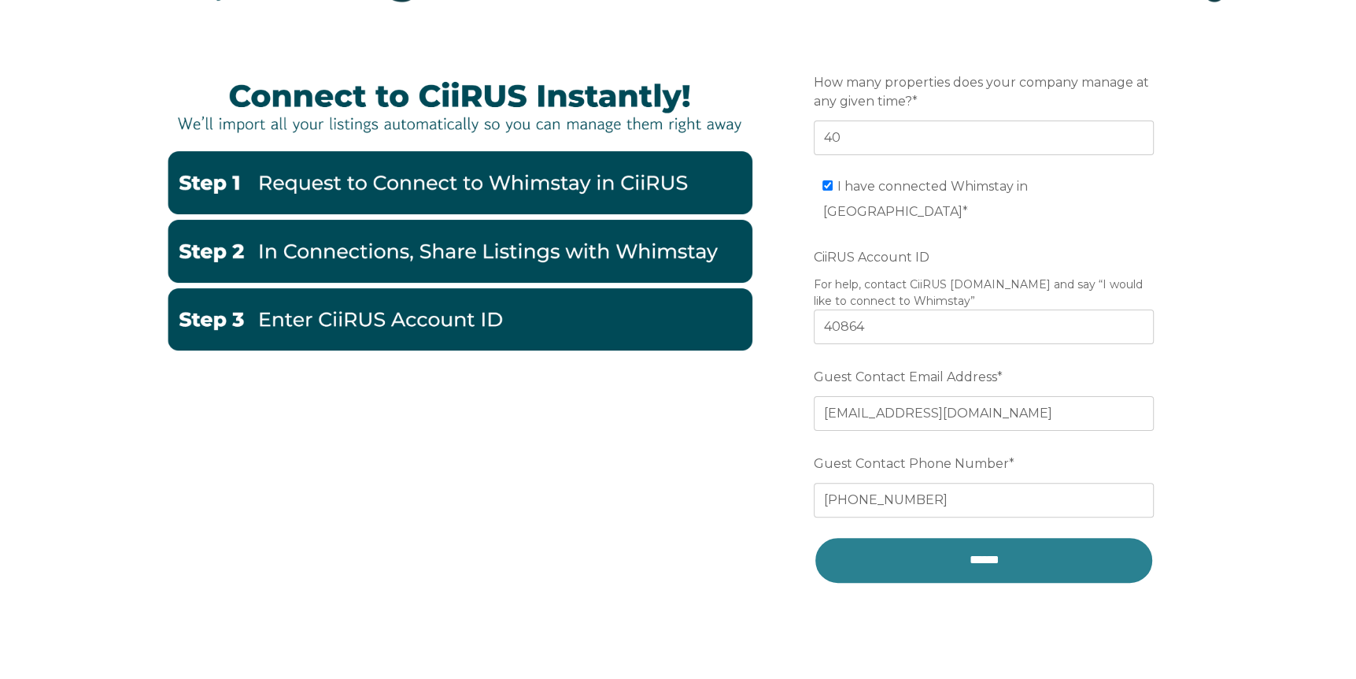
drag, startPoint x: 977, startPoint y: 519, endPoint x: 1013, endPoint y: 474, distance: 57.7
click at [977, 536] on input "******" at bounding box center [984, 559] width 340 height 47
click at [948, 536] on input "******" at bounding box center [984, 559] width 340 height 47
